Goal: Task Accomplishment & Management: Manage account settings

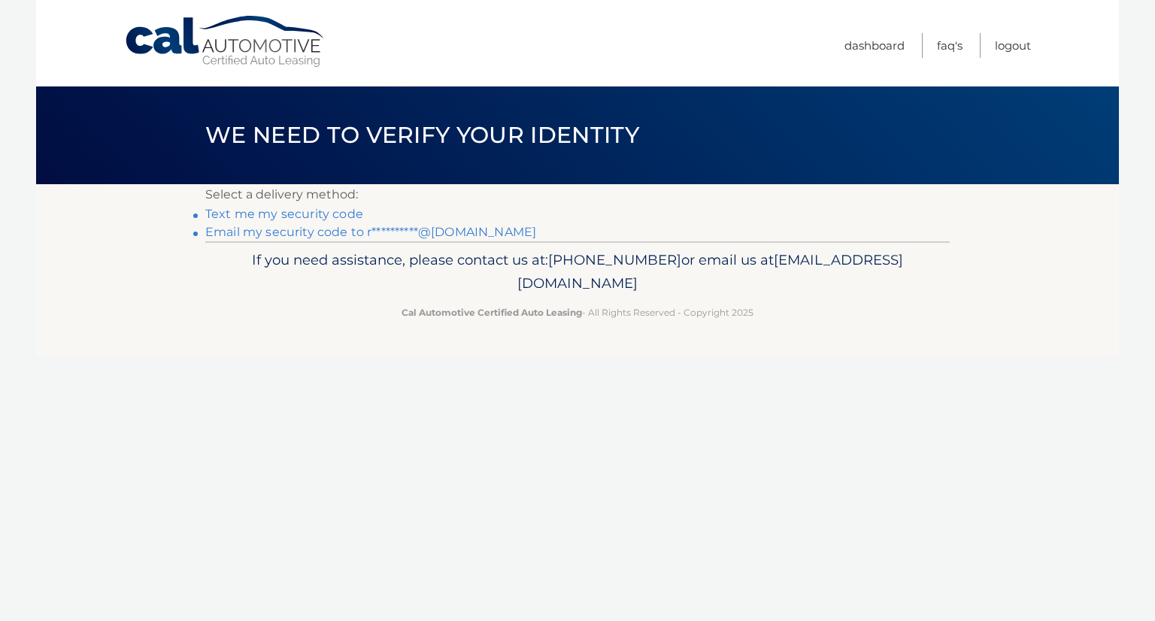
click at [451, 232] on link "**********" at bounding box center [370, 232] width 331 height 14
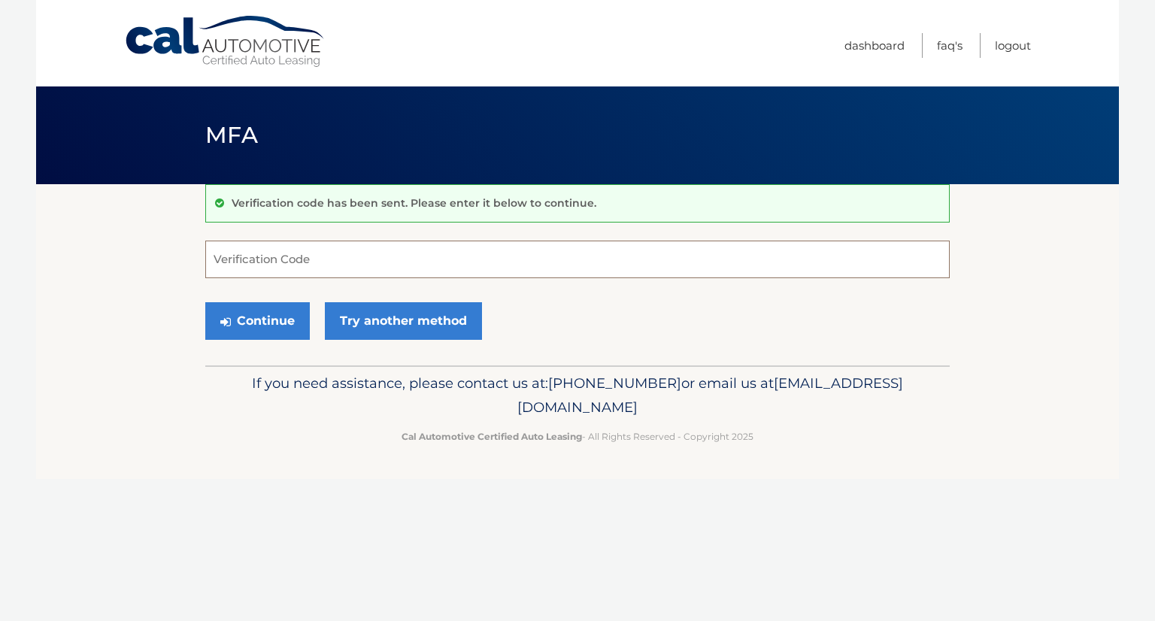
click at [346, 261] on input "Verification Code" at bounding box center [577, 260] width 744 height 38
type input "211941"
click at [274, 317] on button "Continue" at bounding box center [257, 321] width 105 height 38
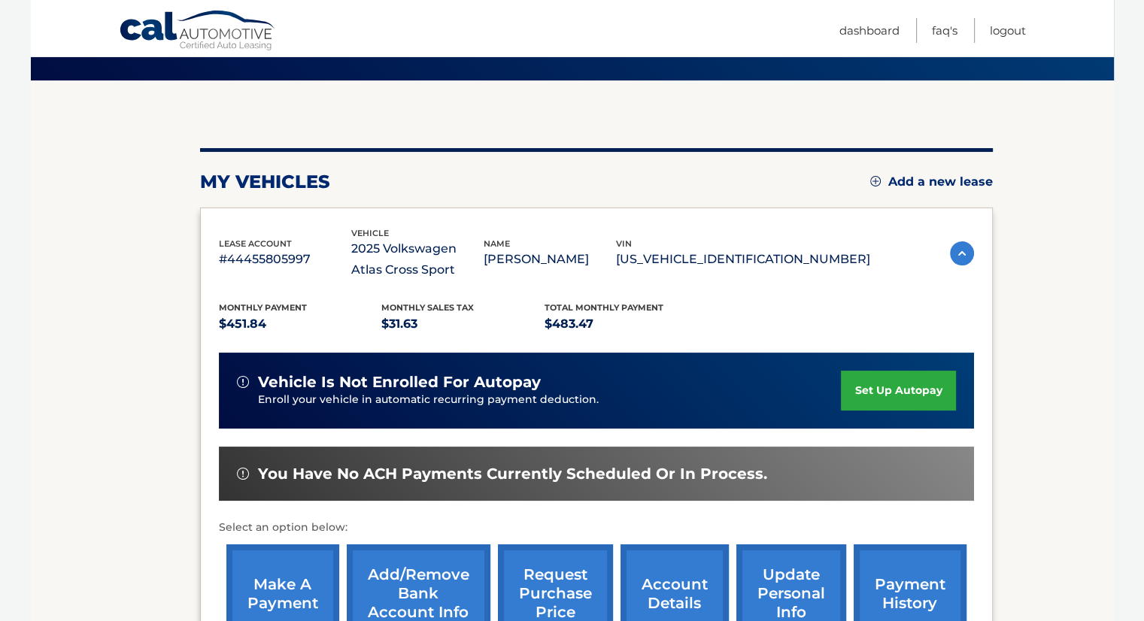
scroll to position [150, 0]
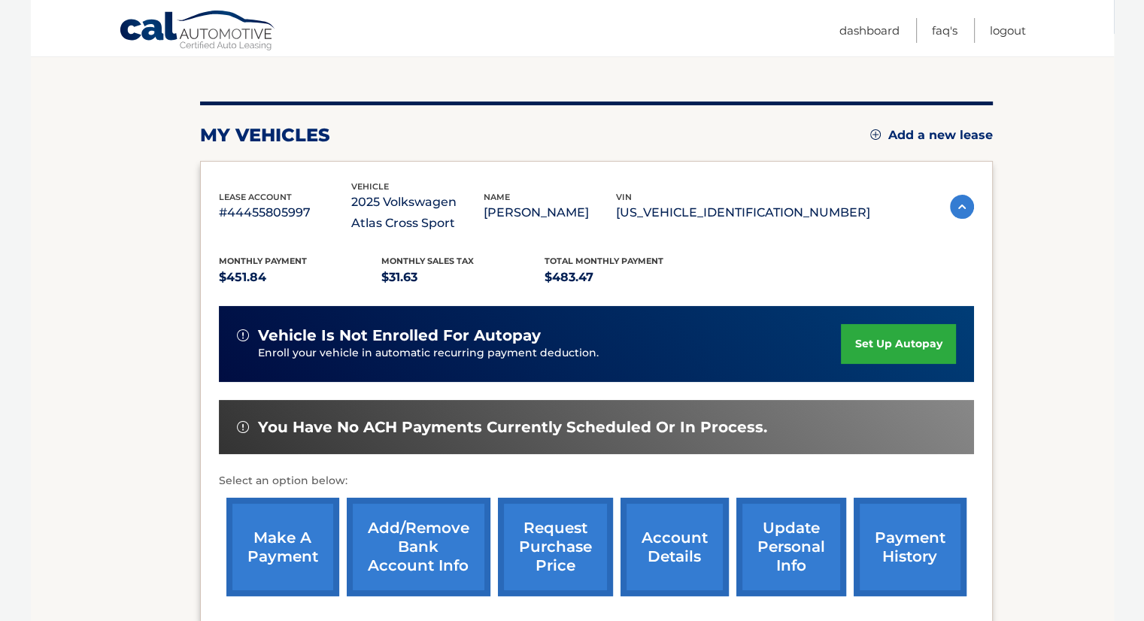
click at [301, 558] on link "make a payment" at bounding box center [282, 547] width 113 height 99
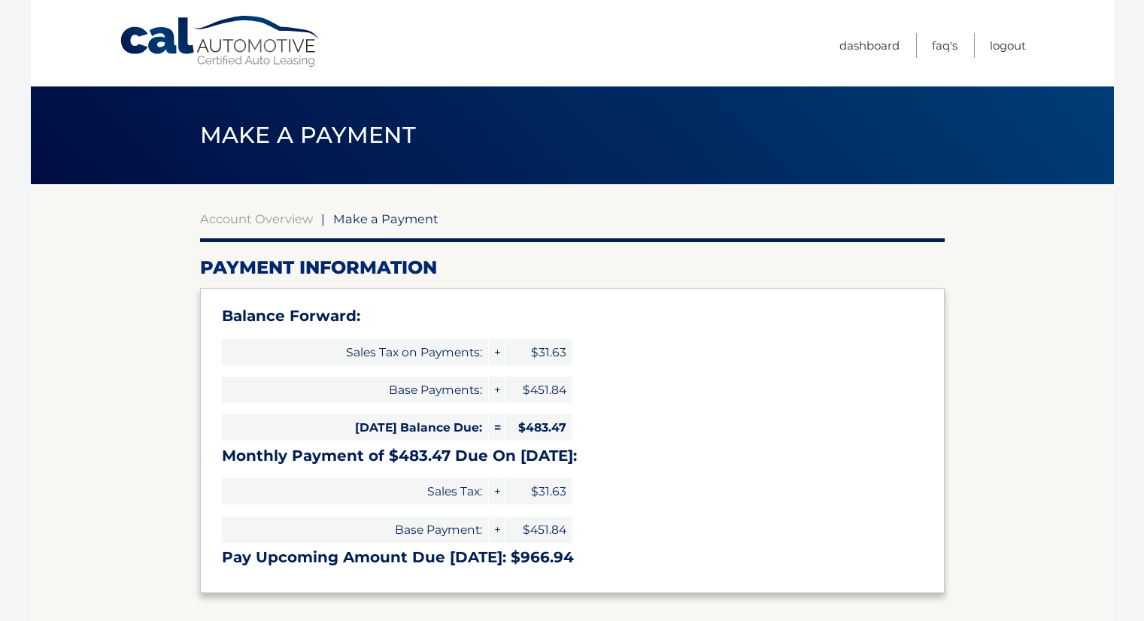
select select "NDBkYzU0MDktNWI0NC00NjU2LTlkM2ItNTlhMTViOGMyMTFm"
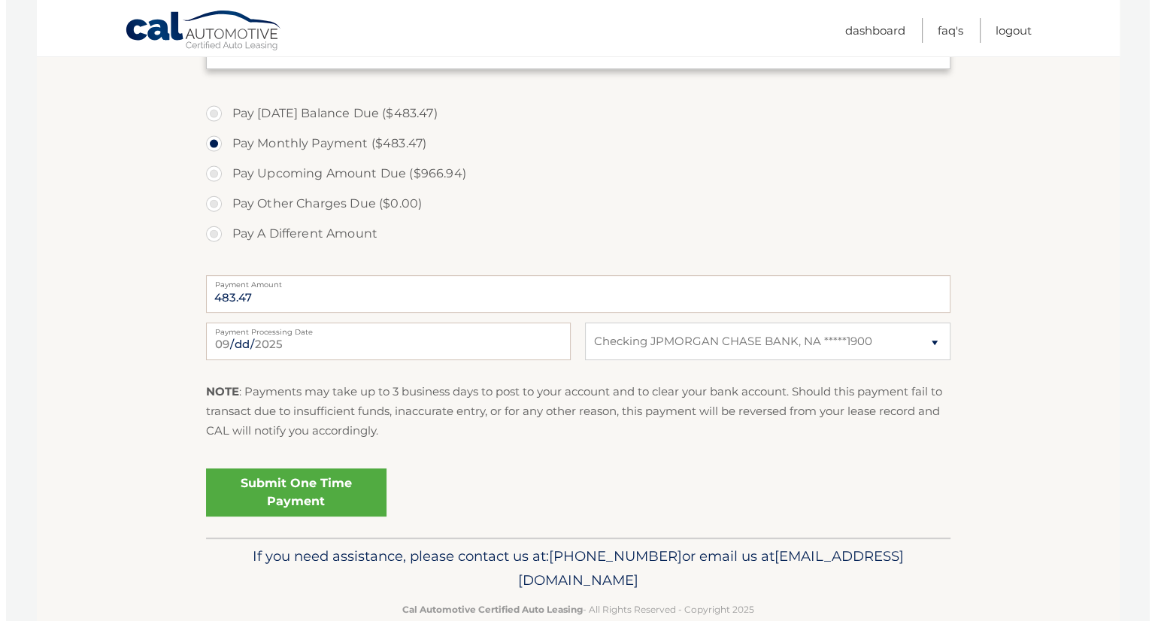
scroll to position [526, 0]
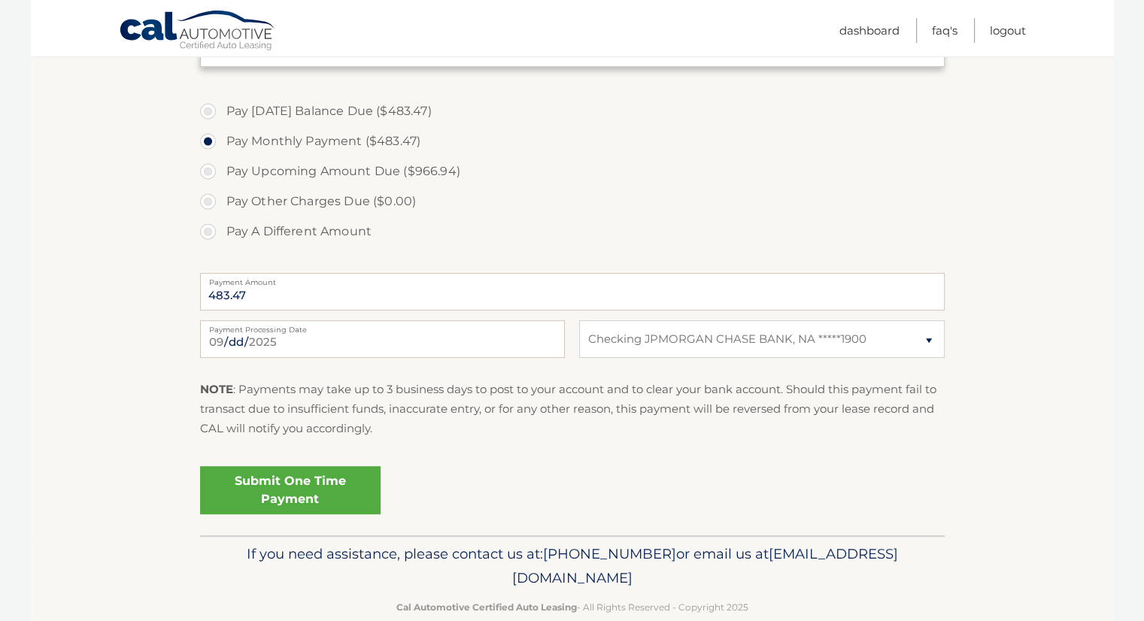
click at [321, 494] on link "Submit One Time Payment" at bounding box center [290, 490] width 180 height 48
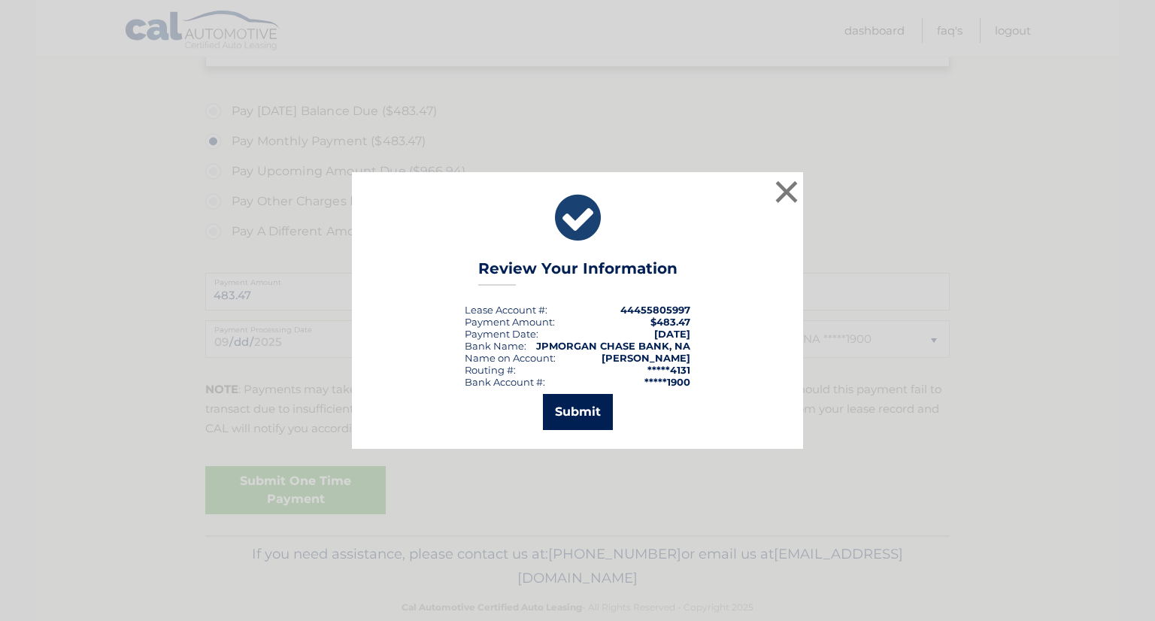
click at [598, 412] on button "Submit" at bounding box center [578, 412] width 70 height 36
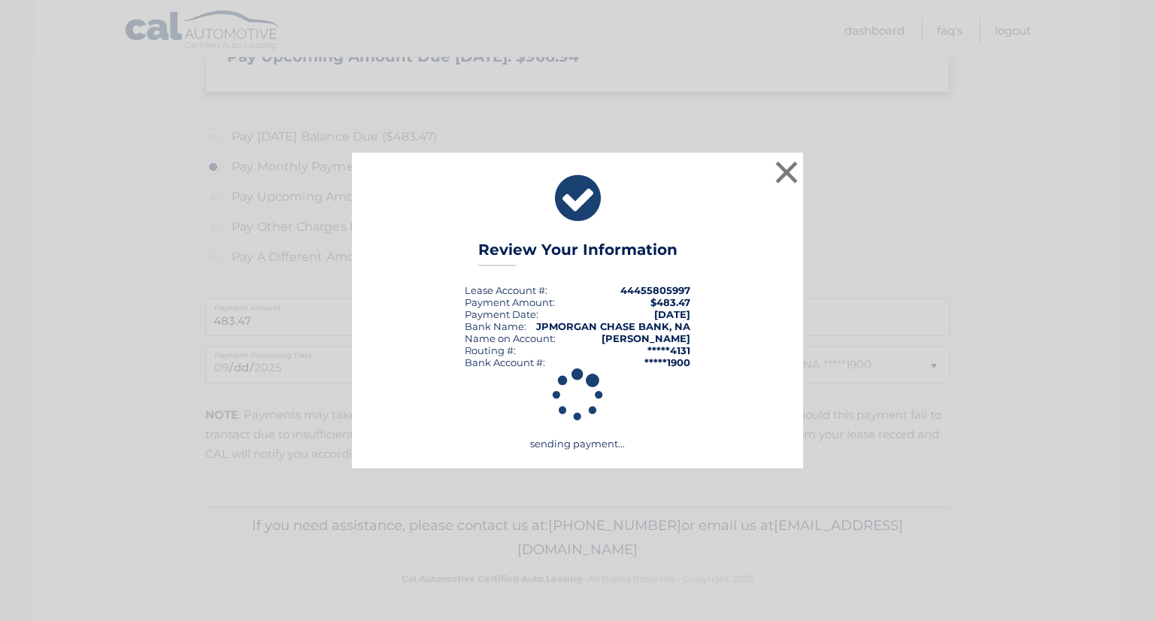
scroll to position [500, 0]
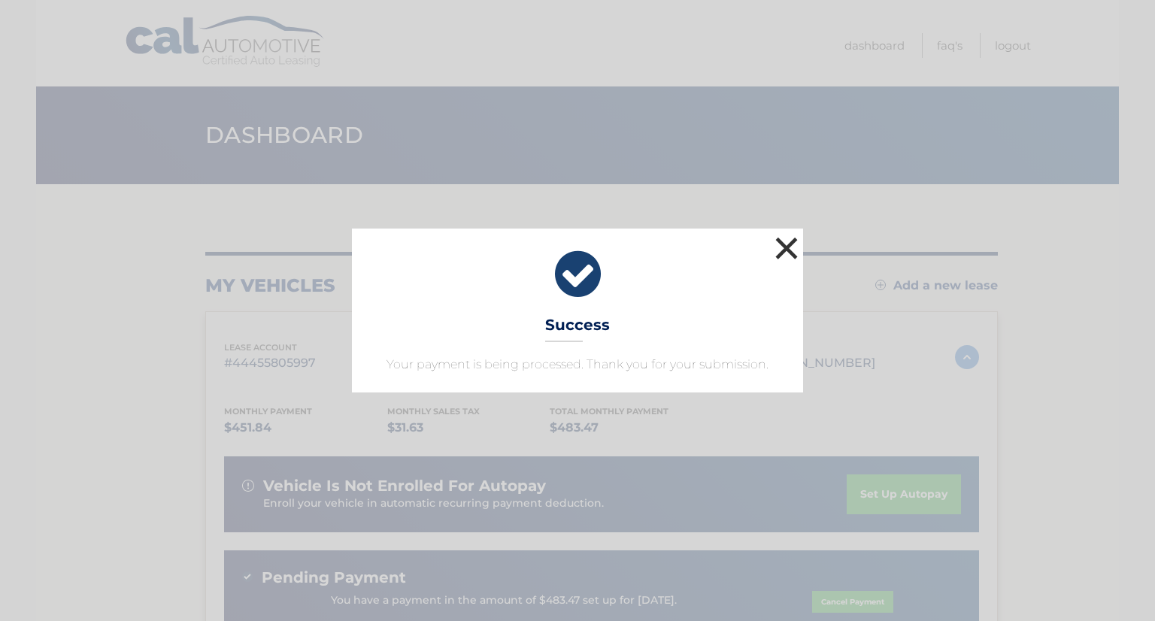
click at [783, 250] on button "×" at bounding box center [786, 248] width 30 height 30
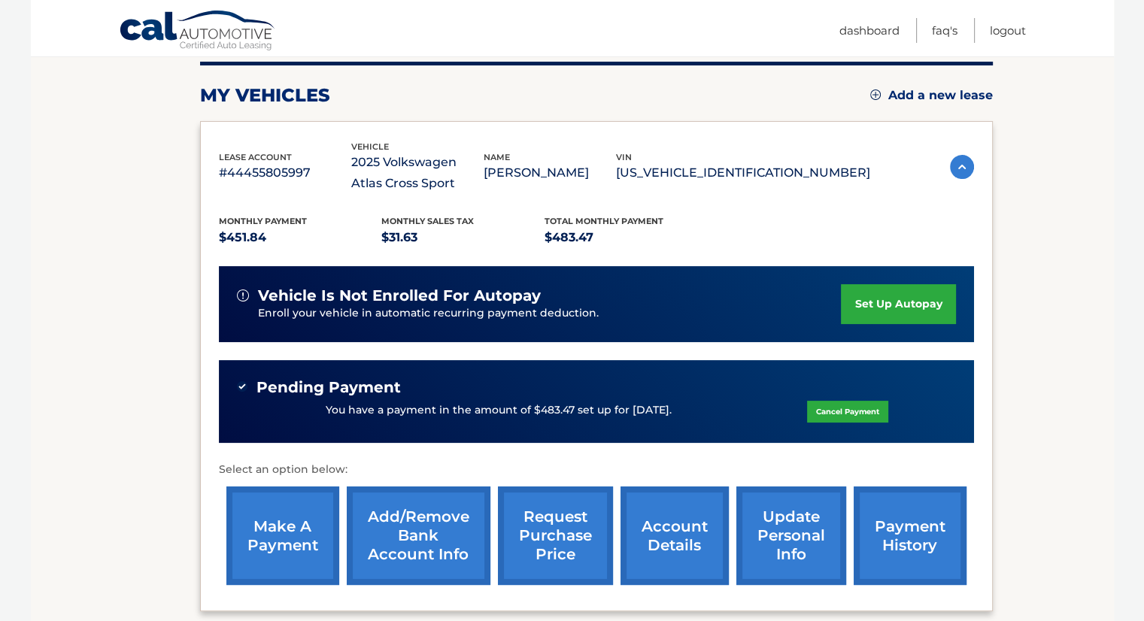
scroll to position [226, 0]
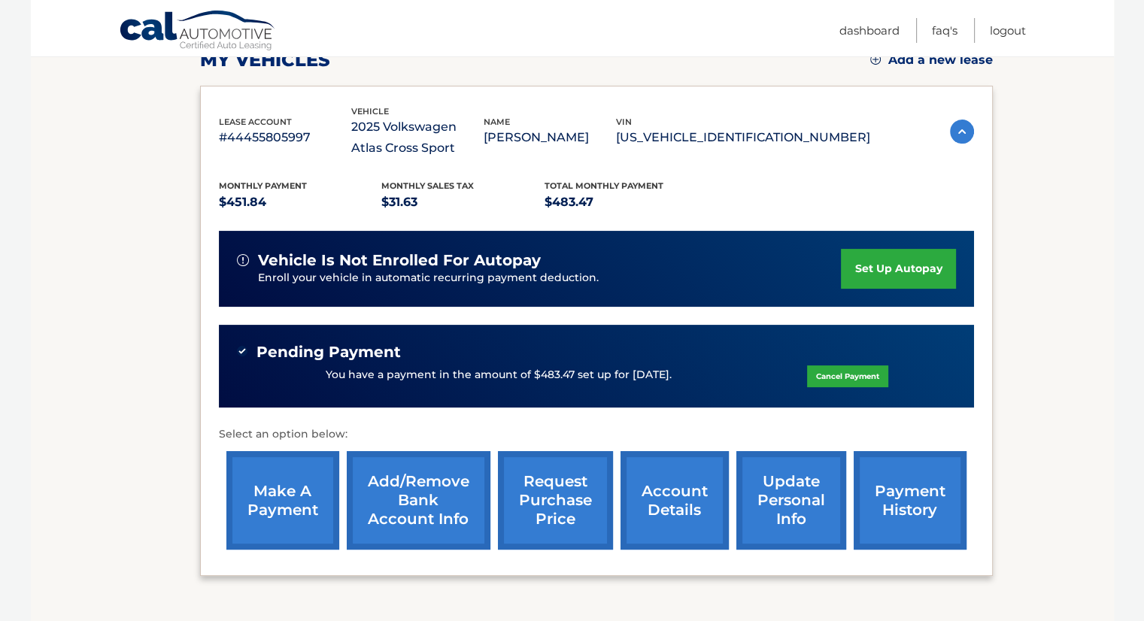
click at [914, 502] on link "payment history" at bounding box center [909, 500] width 113 height 99
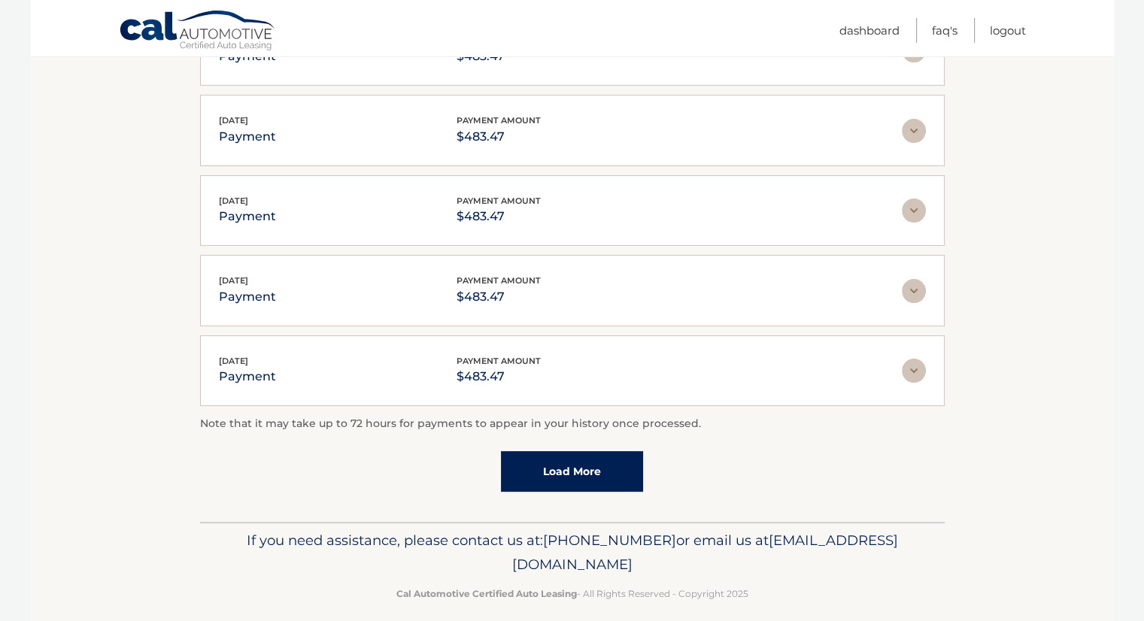
scroll to position [363, 0]
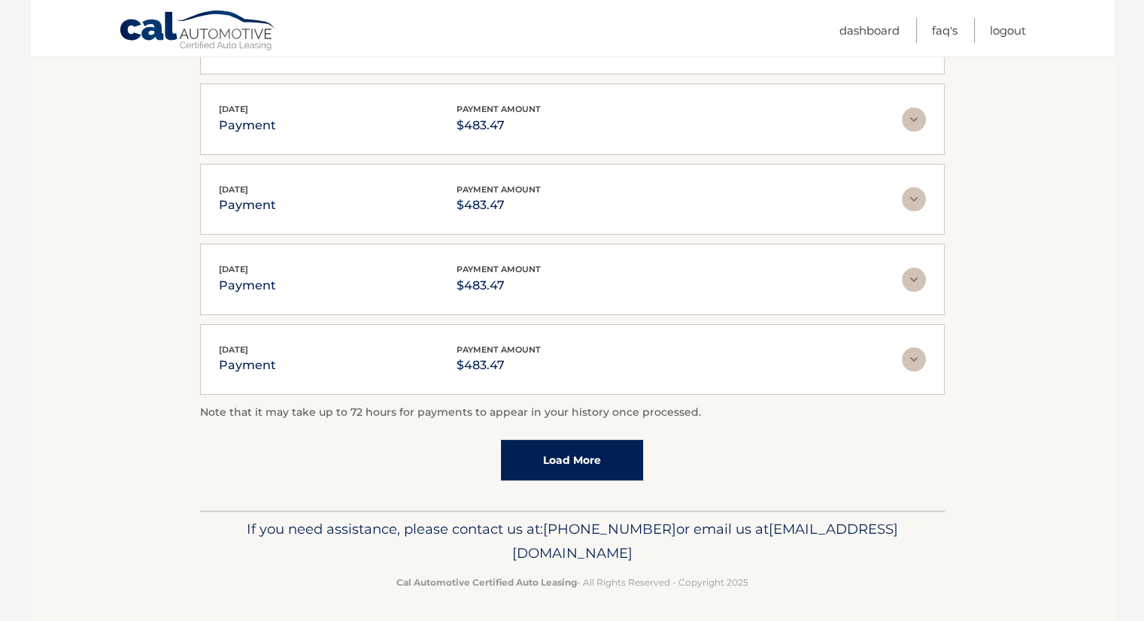
click at [558, 464] on link "Load More" at bounding box center [572, 460] width 142 height 41
click at [605, 453] on link "Load More" at bounding box center [572, 461] width 142 height 41
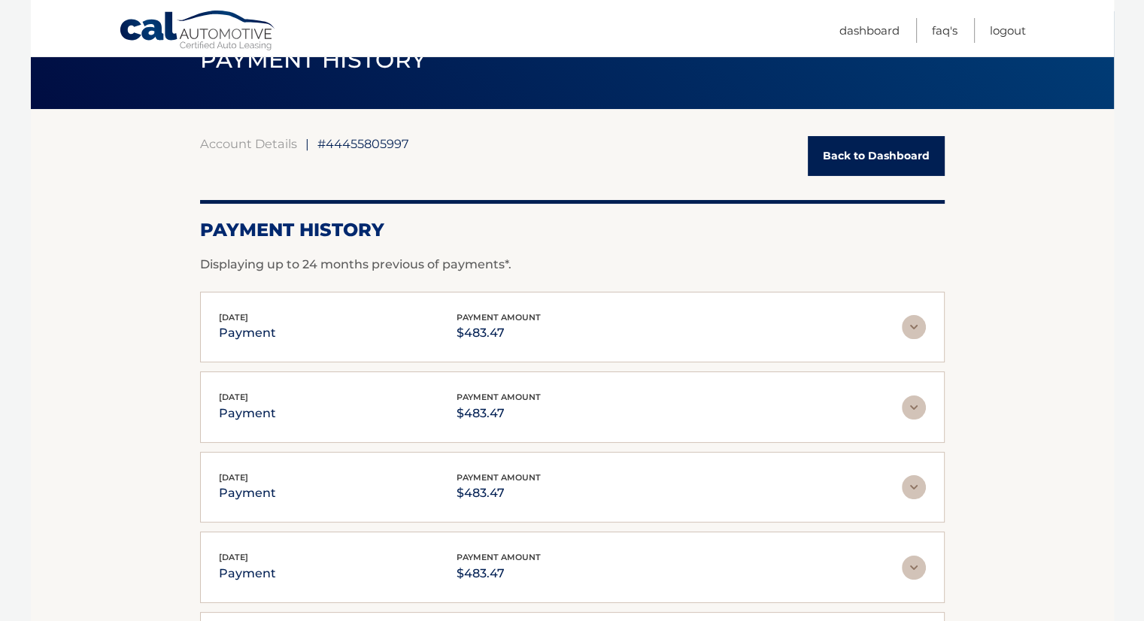
scroll to position [66, 0]
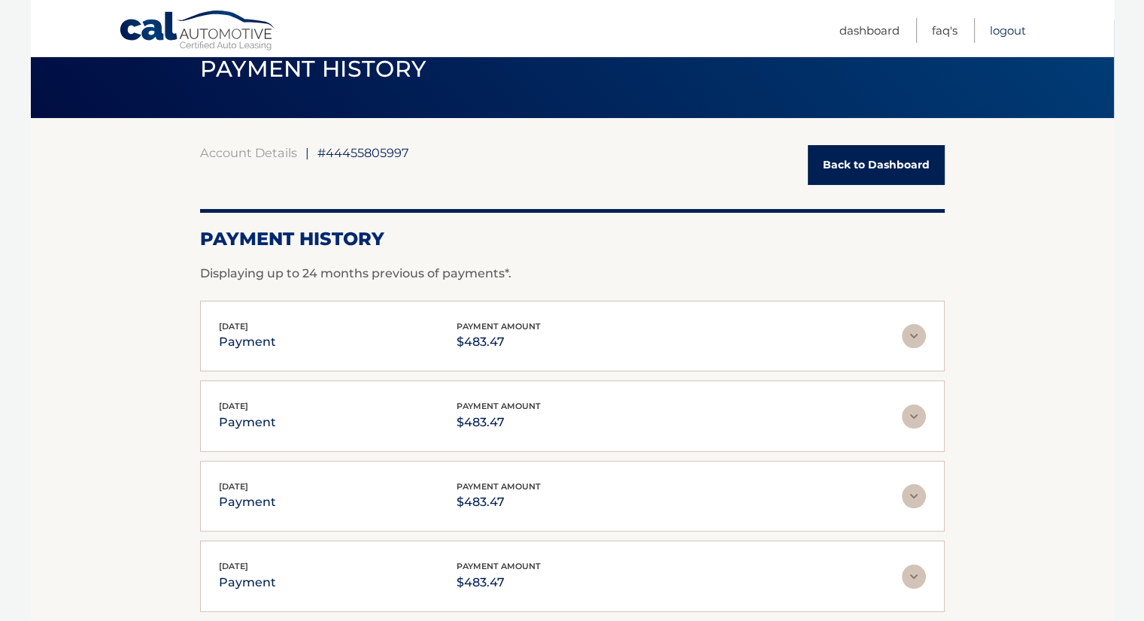
click at [1002, 30] on link "Logout" at bounding box center [1008, 30] width 36 height 25
